Goal: Task Accomplishment & Management: Manage account settings

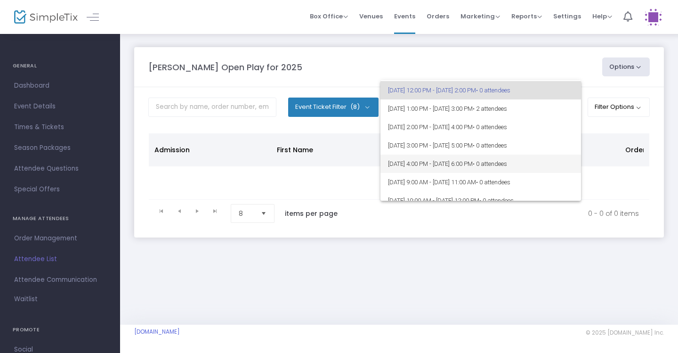
scroll to position [16, 0]
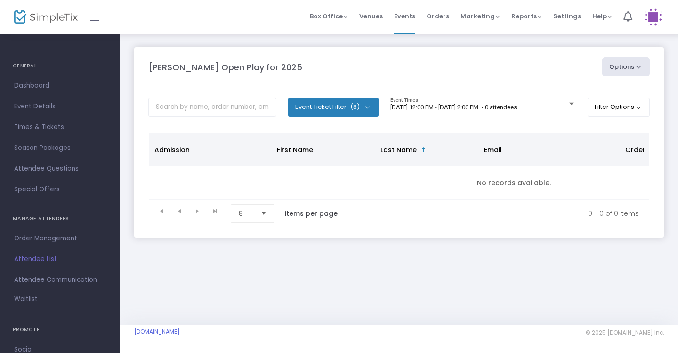
click at [521, 111] on div "9/17/2025 @ 12:00 PM - 9/17/2025 @ 2:00 PM • 0 attendees Event Times" at bounding box center [483, 106] width 186 height 18
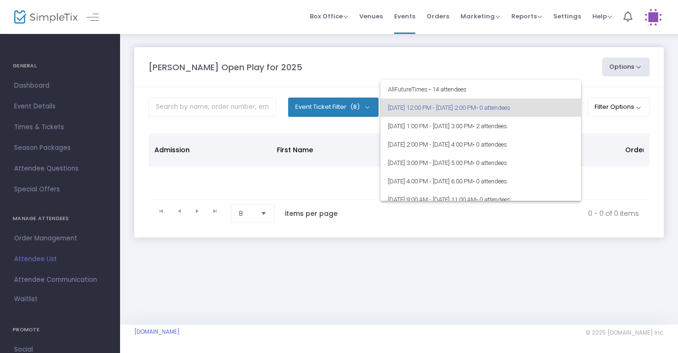
click at [597, 127] on div at bounding box center [339, 176] width 678 height 353
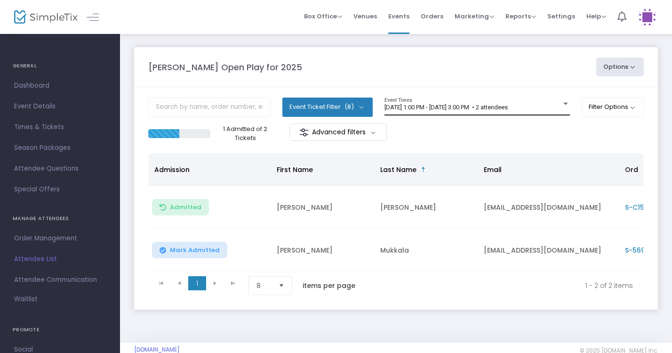
click at [509, 100] on div "9/17/2025 @ 1:00 PM - 9/17/2025 @ 3:00 PM • 2 attendees Event Times" at bounding box center [478, 106] width 186 height 18
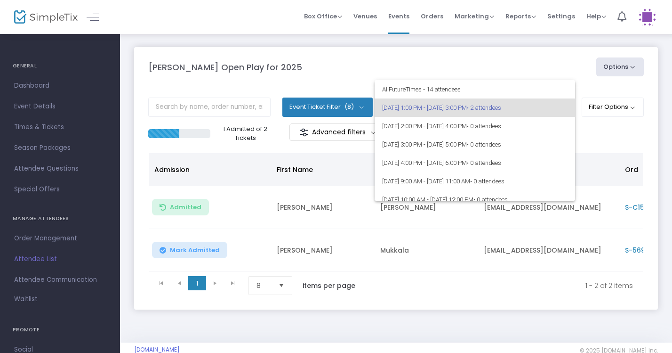
click at [614, 140] on div at bounding box center [336, 176] width 672 height 353
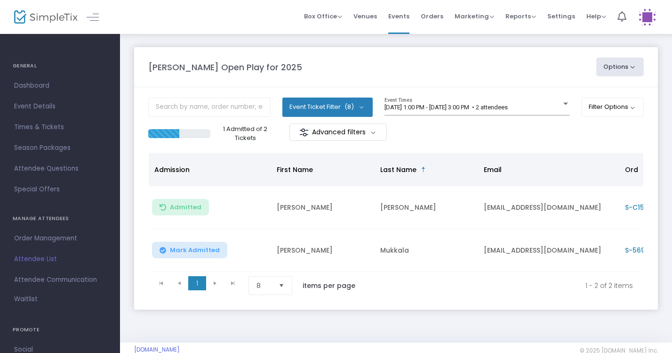
click at [647, 151] on m-panel-content "Event Ticket Filter (8) Select All General Admission: 1 year & older Additional…" at bounding box center [396, 198] width 524 height 222
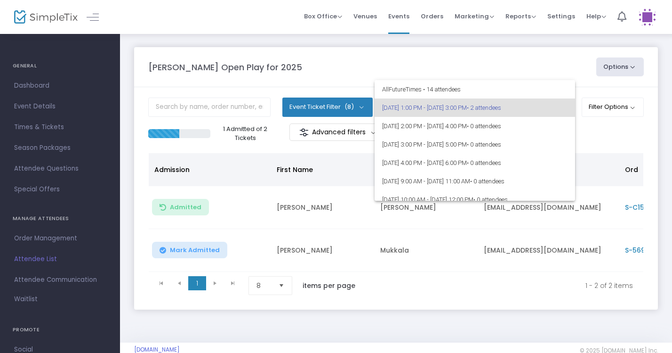
click at [628, 144] on div at bounding box center [336, 176] width 672 height 353
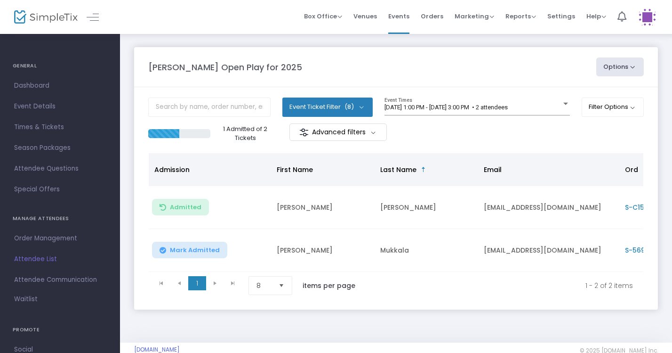
click at [639, 248] on span "S-56956CD5-5" at bounding box center [650, 249] width 51 height 9
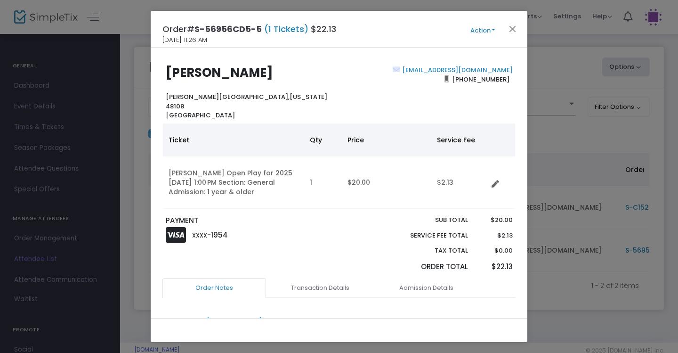
click at [483, 32] on button "Action" at bounding box center [482, 30] width 57 height 10
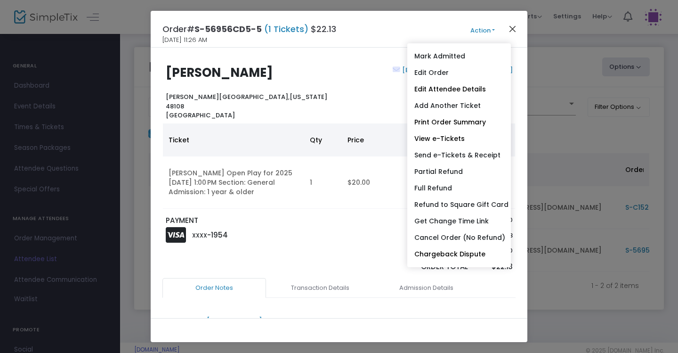
click at [510, 28] on button "Close" at bounding box center [513, 29] width 12 height 12
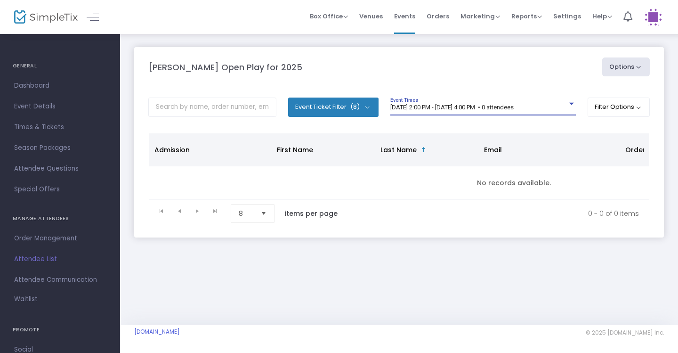
click at [514, 105] on span "[DATE] 2:00 PM - [DATE] 4:00 PM • 0 attendees" at bounding box center [451, 107] width 123 height 7
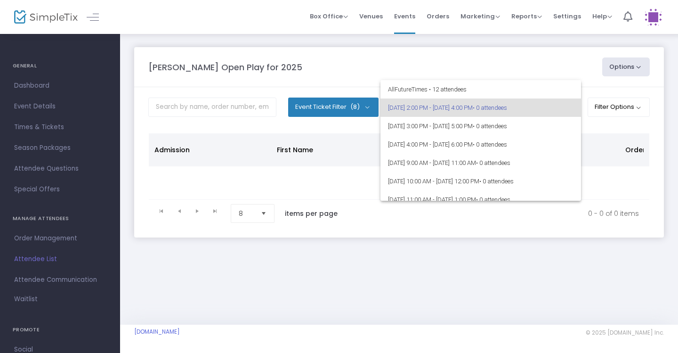
click at [618, 131] on div at bounding box center [339, 176] width 678 height 353
